Goal: Information Seeking & Learning: Learn about a topic

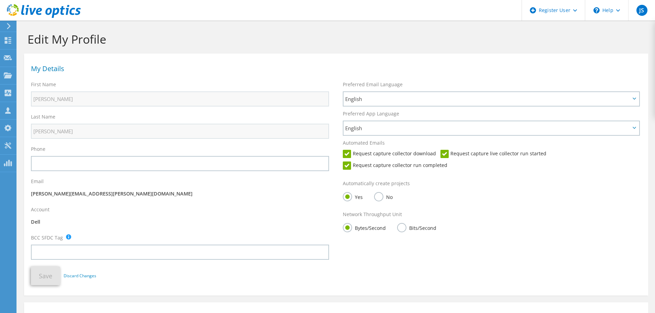
click at [8, 25] on icon at bounding box center [8, 26] width 5 height 6
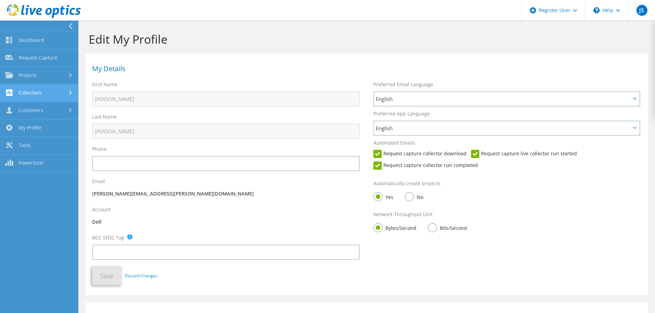
click at [38, 92] on link "Collectors" at bounding box center [39, 94] width 78 height 18
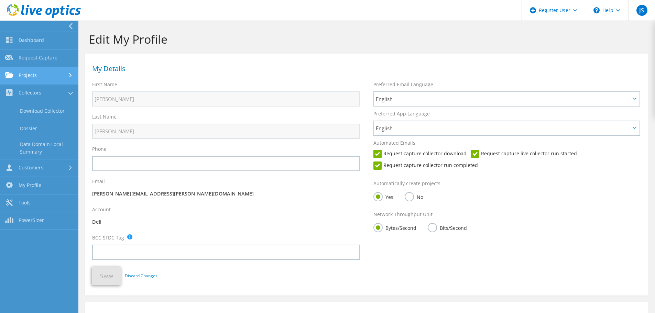
click at [45, 77] on link "Projects" at bounding box center [39, 76] width 78 height 18
click at [35, 93] on link "Search Projects" at bounding box center [39, 94] width 78 height 18
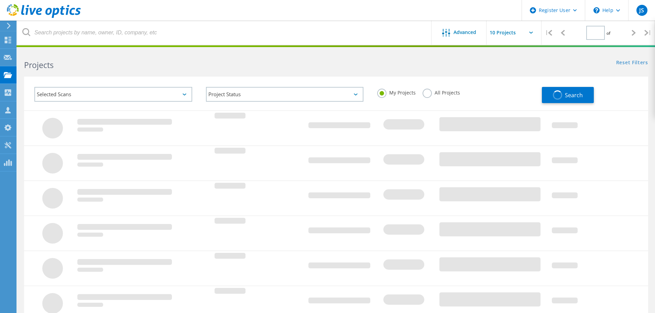
type input "1"
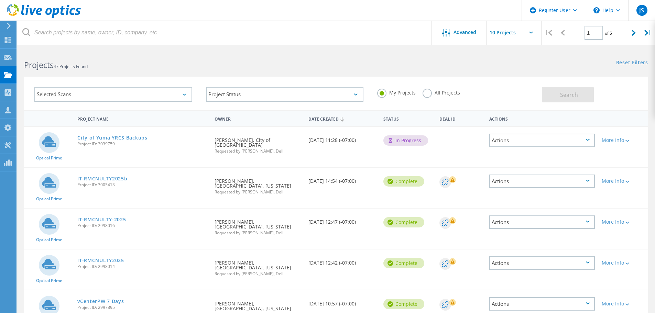
click at [448, 141] on div "Deal Id" at bounding box center [461, 134] width 50 height 15
drag, startPoint x: 117, startPoint y: 143, endPoint x: 76, endPoint y: 144, distance: 40.6
click at [76, 144] on div "City of Yuma YRCS Backups Project ID: 3039759" at bounding box center [142, 140] width 137 height 26
copy span "Project ID: 3039759"
click at [503, 94] on div "My Projects All Projects" at bounding box center [457, 92] width 172 height 25
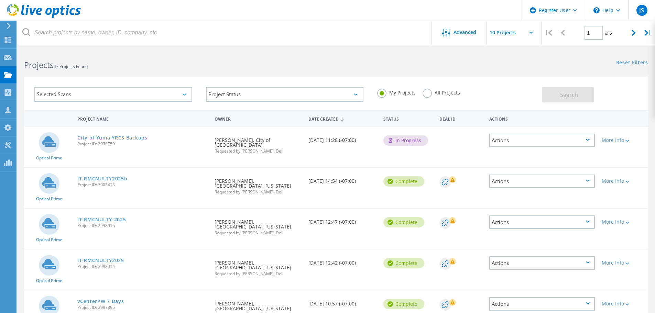
click at [104, 138] on link "City of Yuma YRCS Backups" at bounding box center [112, 138] width 70 height 5
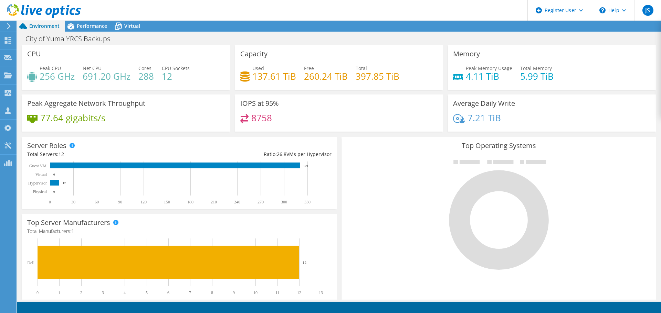
click at [7, 26] on icon at bounding box center [8, 26] width 5 height 6
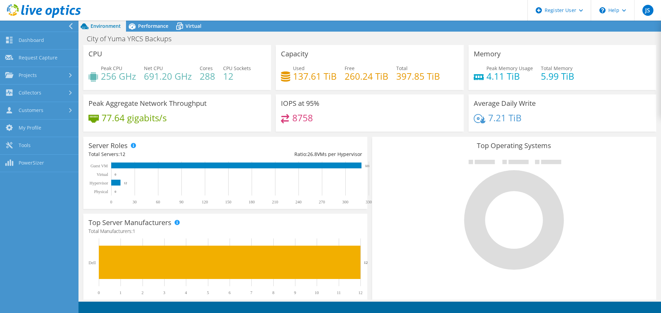
click at [71, 25] on use at bounding box center [71, 26] width 4 height 6
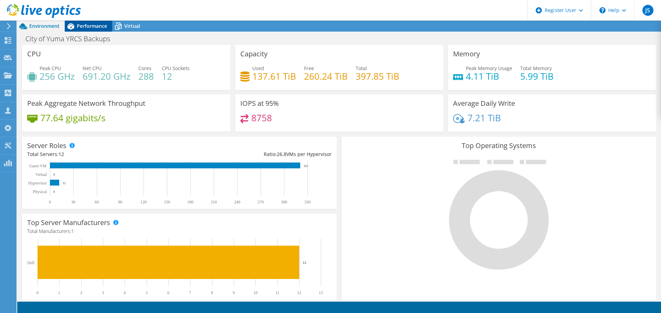
click at [77, 27] on span "Performance" at bounding box center [92, 26] width 30 height 7
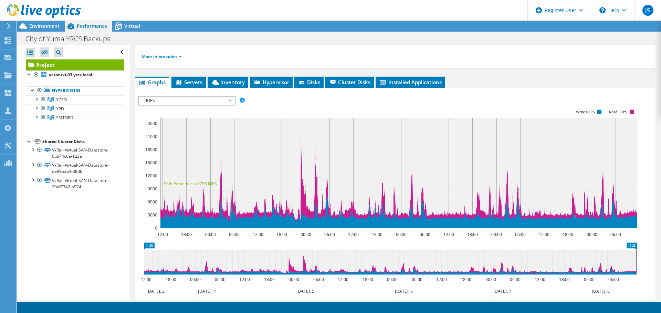
scroll to position [100, 0]
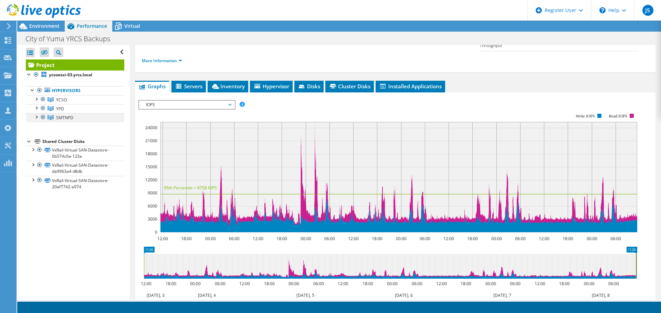
click at [36, 117] on div at bounding box center [36, 116] width 7 height 7
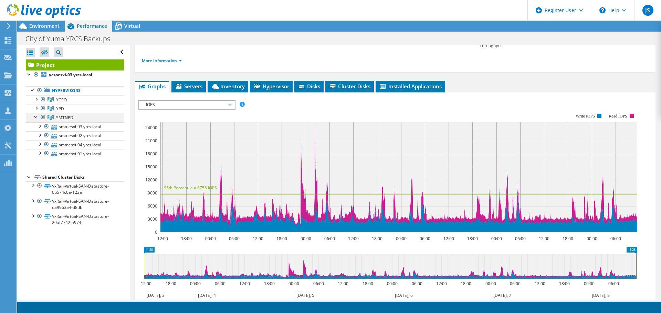
click at [36, 117] on div at bounding box center [36, 116] width 7 height 7
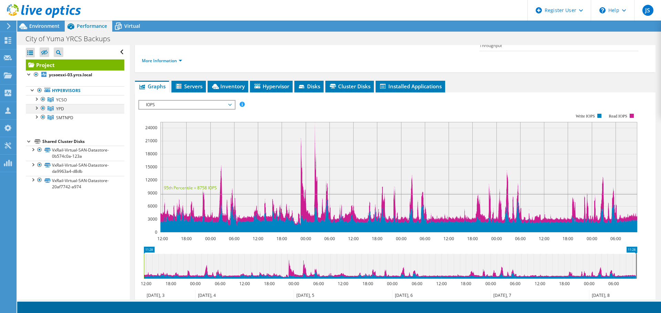
click at [37, 108] on div at bounding box center [36, 107] width 7 height 7
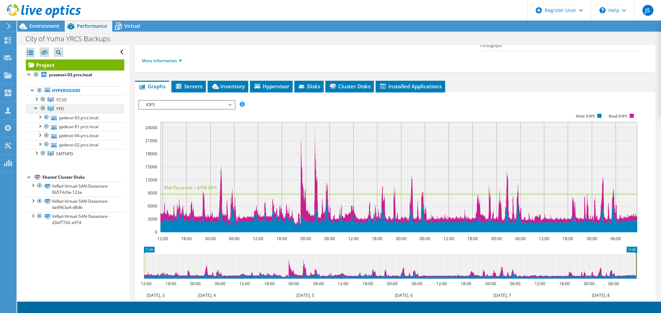
click at [36, 107] on div at bounding box center [36, 107] width 7 height 7
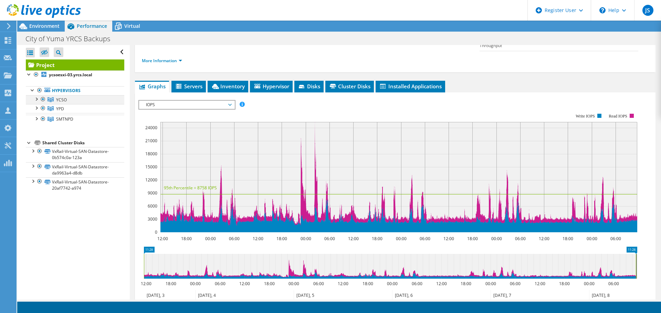
click at [37, 98] on div at bounding box center [36, 98] width 7 height 7
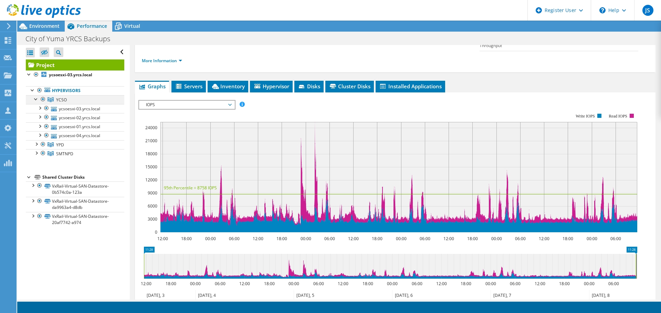
click at [36, 98] on div at bounding box center [36, 98] width 7 height 7
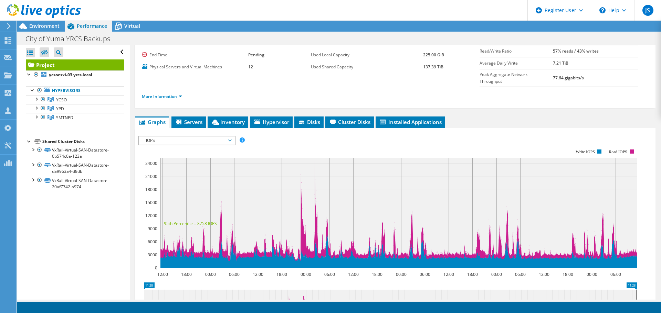
scroll to position [69, 0]
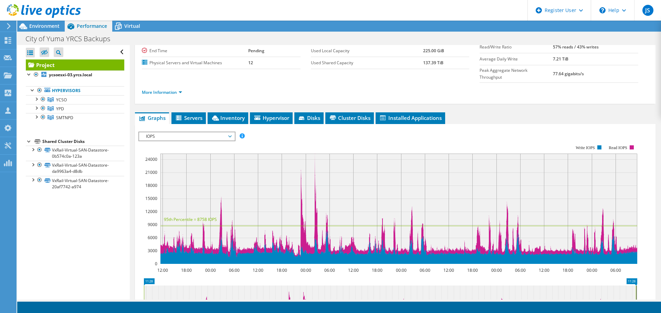
click at [232, 132] on span "IOPS" at bounding box center [186, 136] width 95 height 8
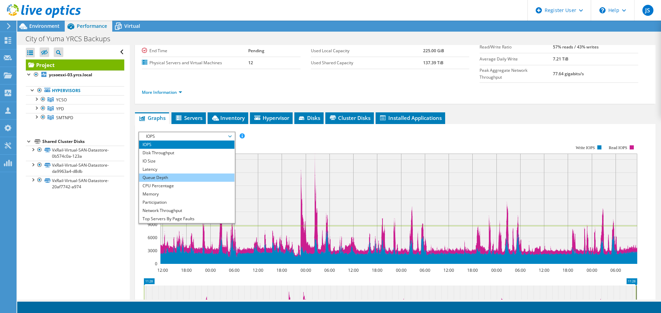
click at [196, 174] on li "Queue Depth" at bounding box center [186, 178] width 95 height 8
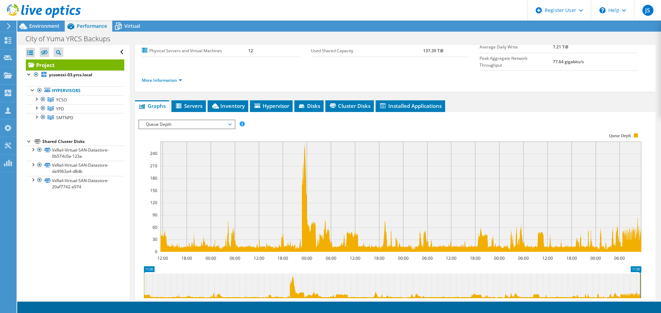
scroll to position [138, 0]
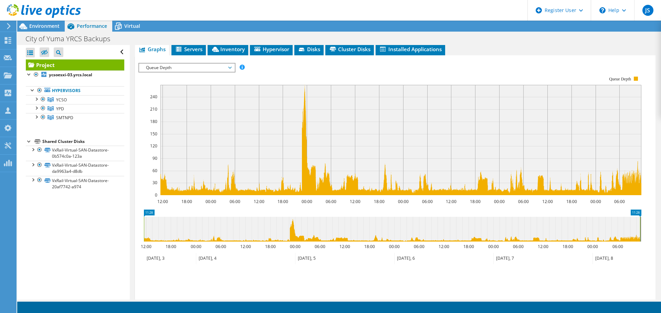
click at [179, 64] on span "Queue Depth" at bounding box center [186, 68] width 88 height 8
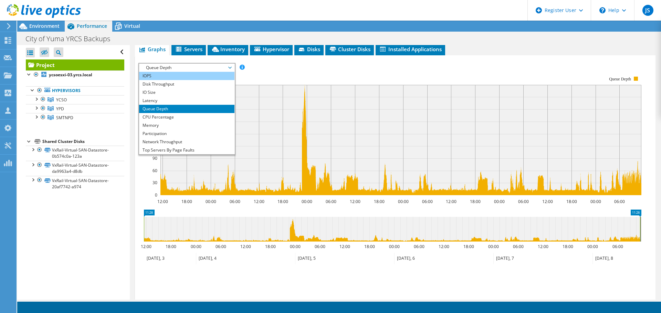
click at [167, 72] on li "IOPS" at bounding box center [186, 76] width 95 height 8
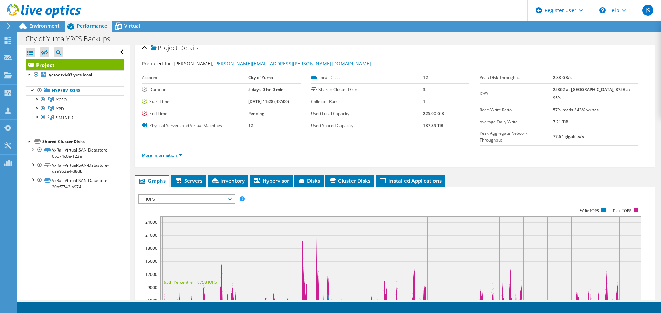
scroll to position [0, 0]
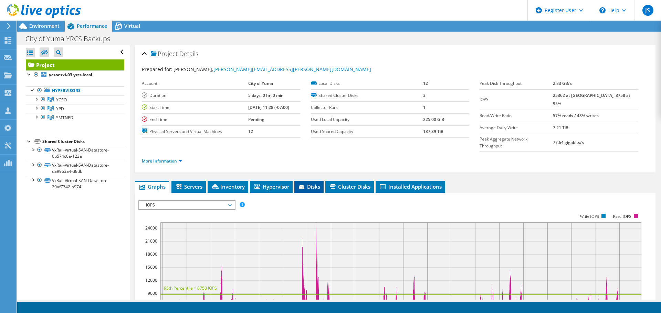
click at [311, 183] on span "Disks" at bounding box center [309, 186] width 22 height 7
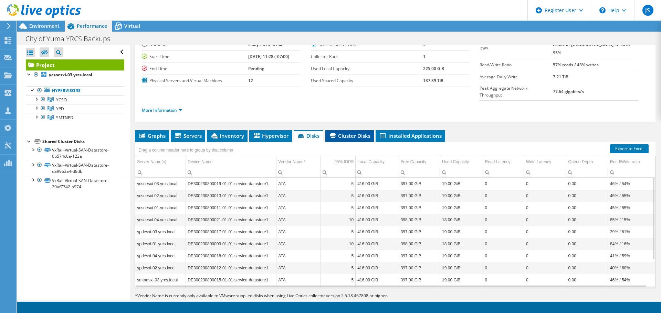
scroll to position [52, 0]
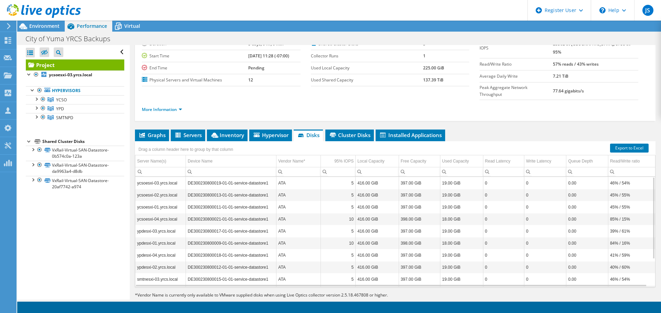
click at [484, 130] on ul "Graphs Servers Inventory Hypervisor Disks Cluster Disks Installed Applications" at bounding box center [395, 136] width 520 height 12
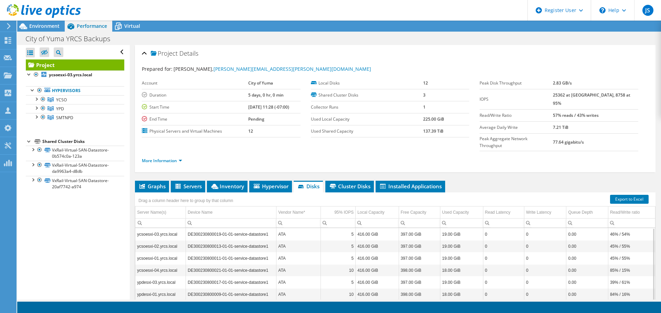
scroll to position [0, 0]
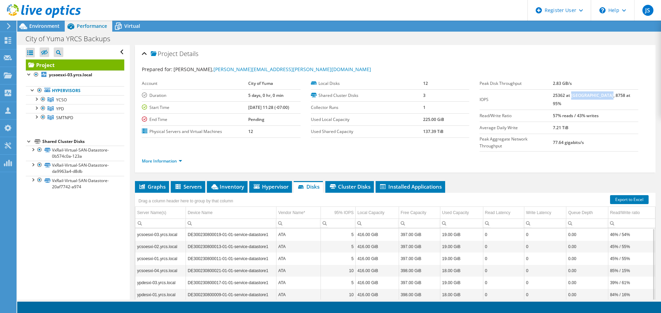
drag, startPoint x: 585, startPoint y: 95, endPoint x: 630, endPoint y: 93, distance: 44.7
click at [630, 93] on td "25362 at [GEOGRAPHIC_DATA], 8758 at 95%" at bounding box center [594, 99] width 85 height 20
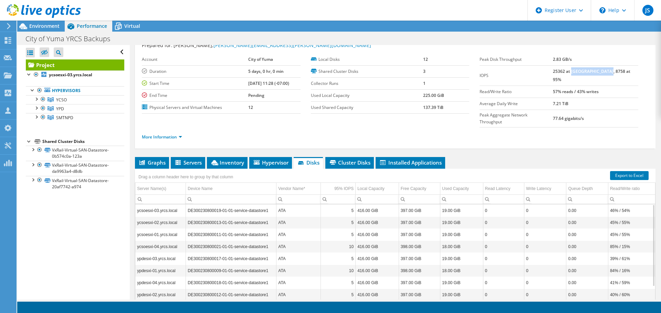
scroll to position [34, 0]
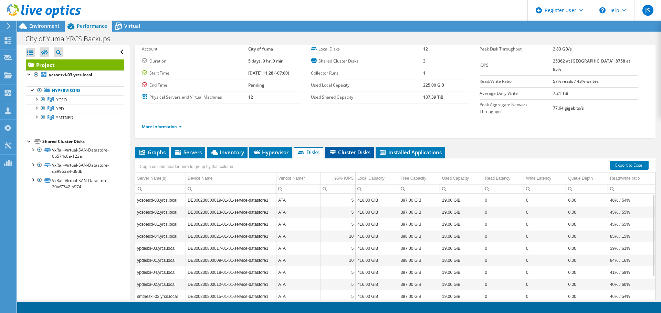
drag, startPoint x: 360, startPoint y: 138, endPoint x: 362, endPoint y: 143, distance: 5.6
click at [360, 149] on span "Cluster Disks" at bounding box center [350, 152] width 42 height 7
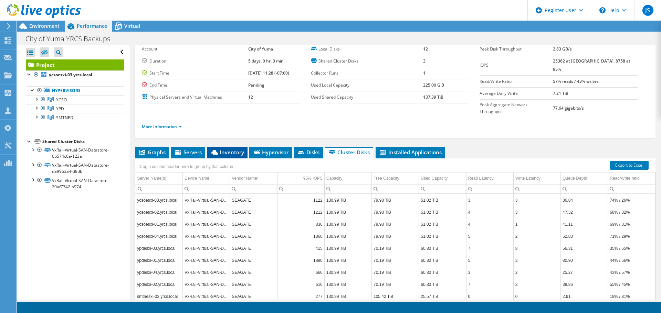
click at [225, 149] on span "Inventory" at bounding box center [227, 152] width 34 height 7
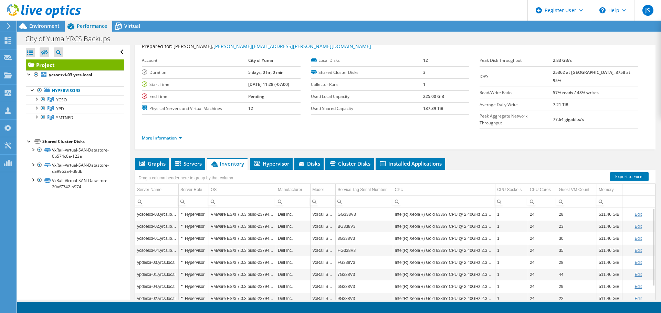
scroll to position [0, 0]
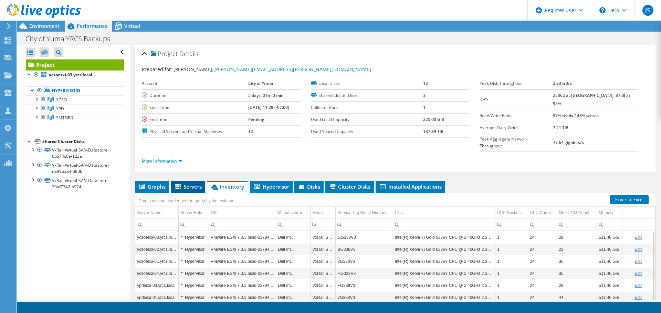
click at [180, 184] on icon at bounding box center [178, 187] width 7 height 6
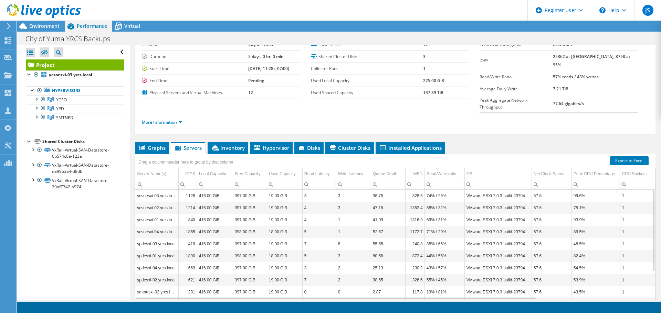
scroll to position [52, 0]
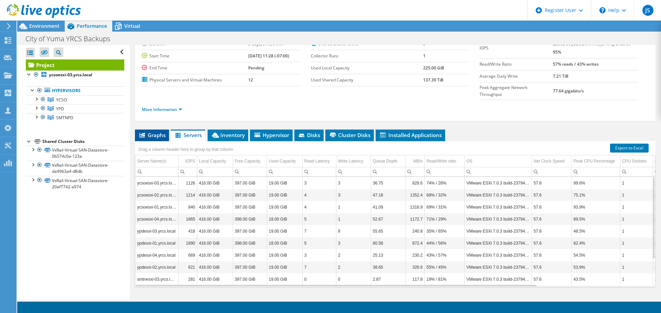
click at [147, 132] on span "Graphs" at bounding box center [151, 135] width 27 height 7
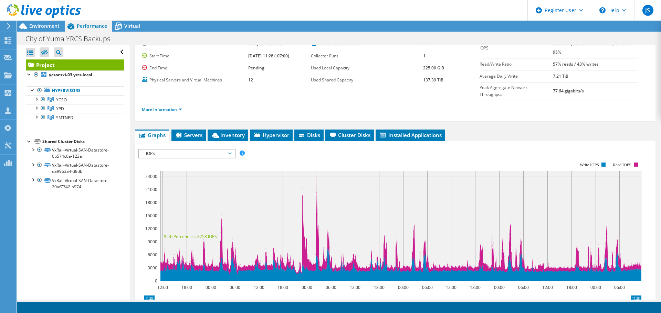
click at [89, 221] on div "Open All Close All Hide Excluded Nodes Project Tree Filter" at bounding box center [73, 172] width 112 height 255
